Goal: Transaction & Acquisition: Purchase product/service

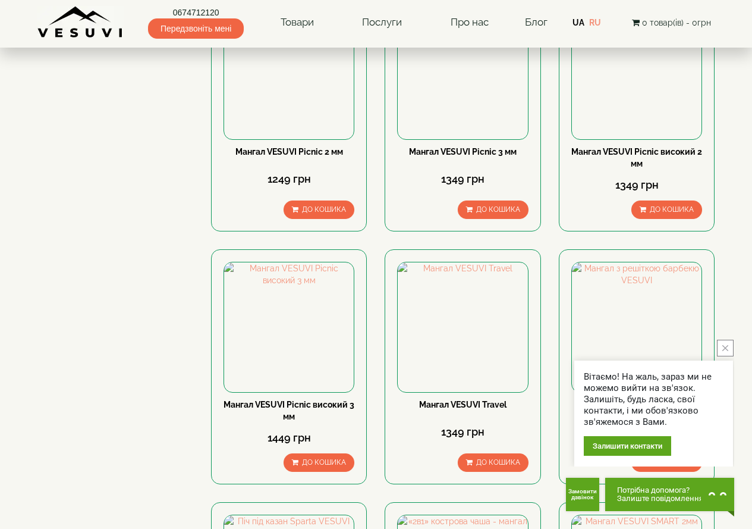
scroll to position [595, 0]
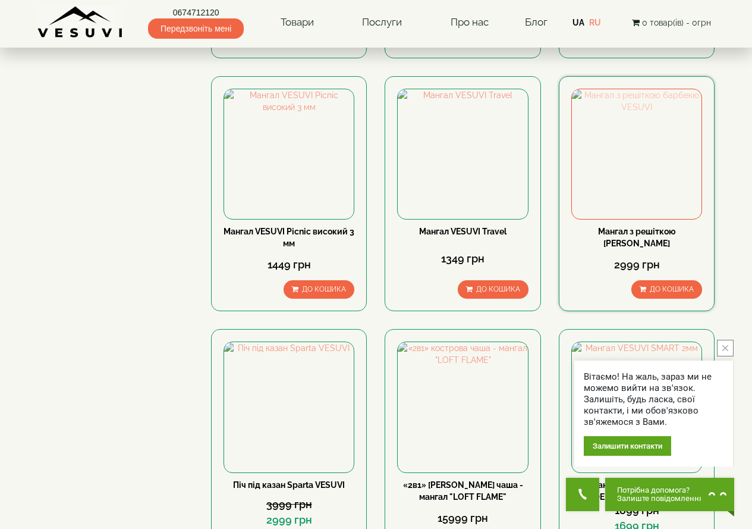
click at [655, 134] on img at bounding box center [637, 154] width 130 height 130
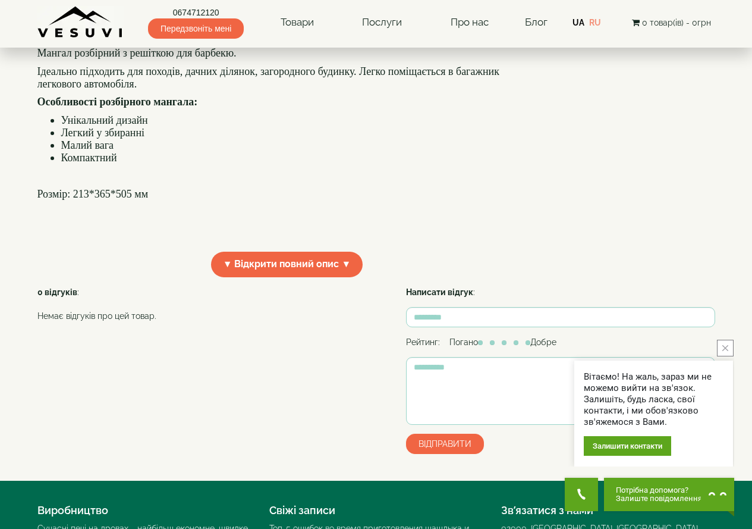
scroll to position [119, 0]
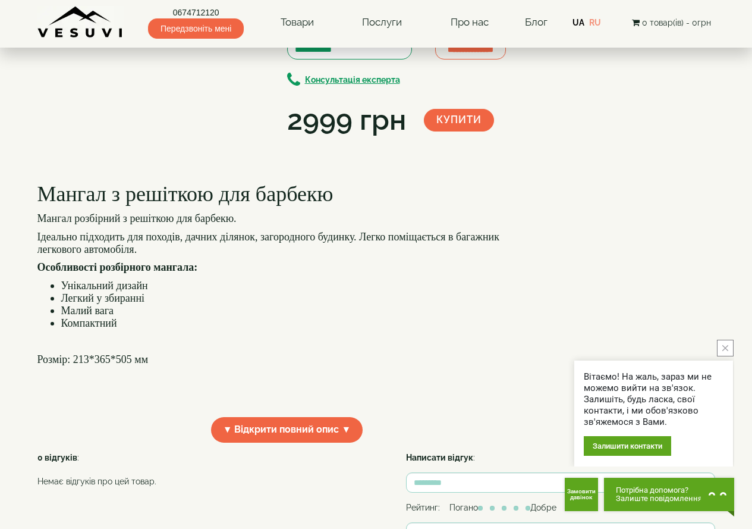
click at [104, 42] on img at bounding box center [78, 17] width 66 height 49
click at [131, 42] on img at bounding box center [147, 17] width 66 height 49
click at [202, 42] on img at bounding box center [216, 17] width 66 height 49
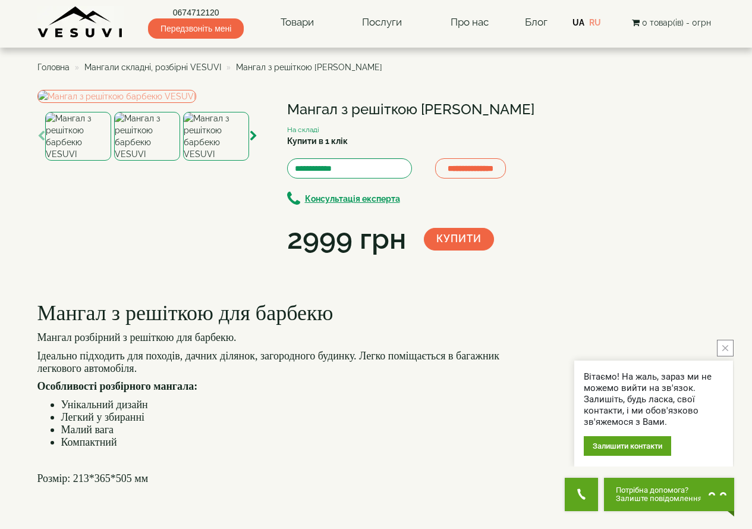
click at [164, 161] on img at bounding box center [147, 136] width 66 height 49
click at [87, 161] on img at bounding box center [78, 136] width 66 height 49
click at [206, 161] on img at bounding box center [216, 136] width 66 height 49
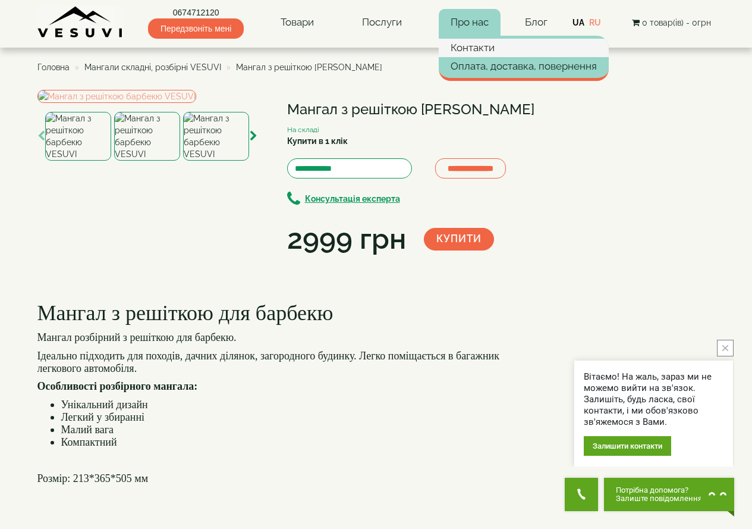
click at [464, 48] on link "Контакти" at bounding box center [524, 48] width 170 height 18
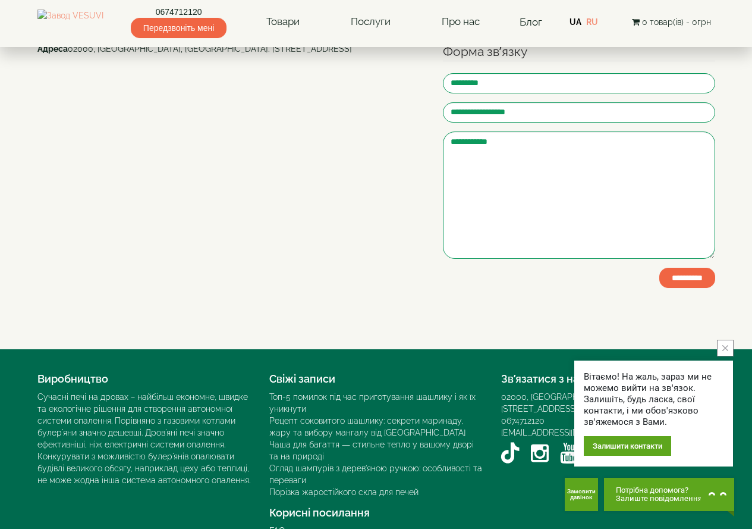
scroll to position [205, 0]
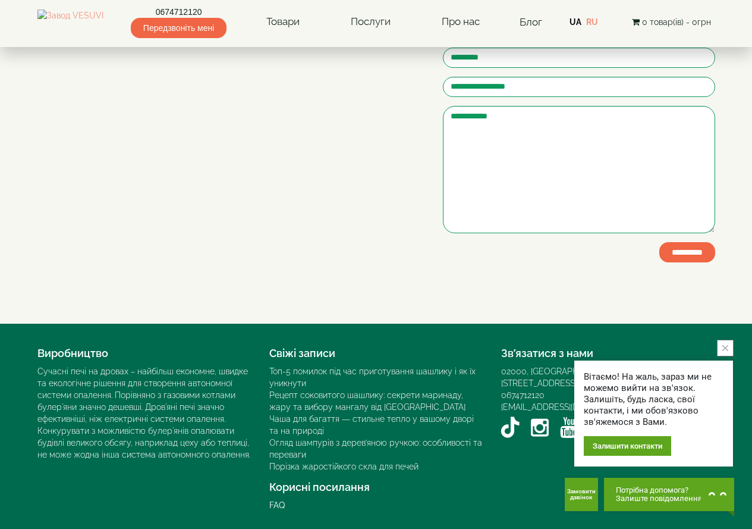
click at [724, 349] on icon "close button" at bounding box center [725, 348] width 6 height 6
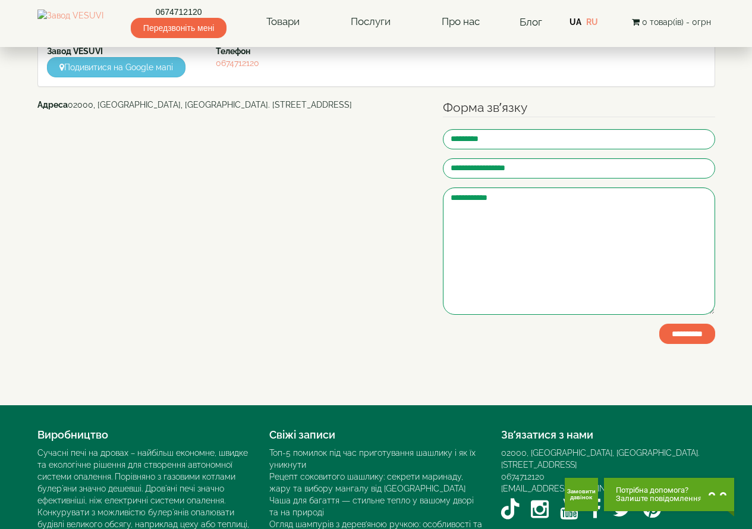
scroll to position [0, 0]
